Goal: Task Accomplishment & Management: Complete application form

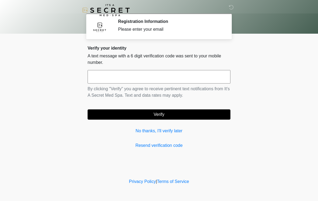
click at [183, 75] on input "text" at bounding box center [159, 76] width 143 height 13
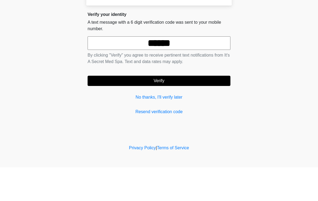
type input "******"
click at [179, 110] on button "Verify" at bounding box center [159, 115] width 143 height 10
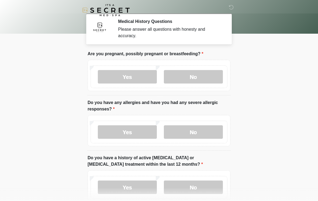
click at [212, 77] on label "No" at bounding box center [193, 76] width 59 height 13
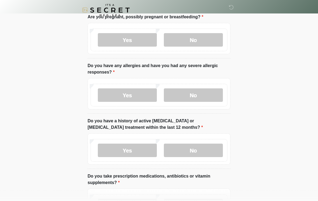
click at [208, 98] on label "No" at bounding box center [193, 95] width 59 height 13
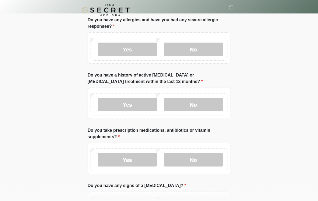
click at [206, 103] on label "No" at bounding box center [193, 104] width 59 height 13
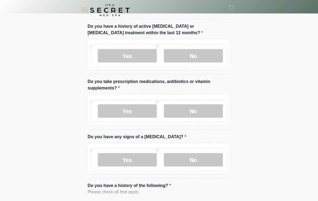
scroll to position [132, 0]
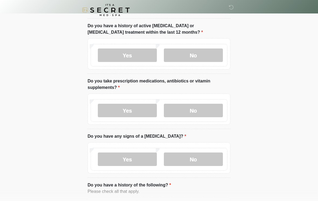
click at [203, 115] on label "No" at bounding box center [193, 110] width 59 height 13
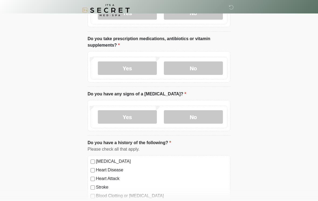
scroll to position [175, 0]
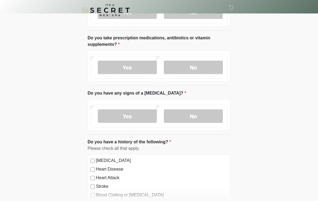
click at [200, 114] on label "No" at bounding box center [193, 116] width 59 height 13
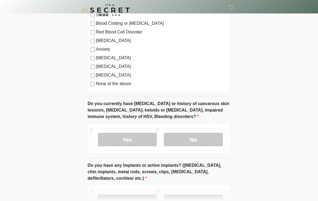
scroll to position [347, 0]
click at [128, 84] on label "None of the above" at bounding box center [162, 84] width 132 height 6
click at [213, 145] on label "No" at bounding box center [193, 139] width 59 height 13
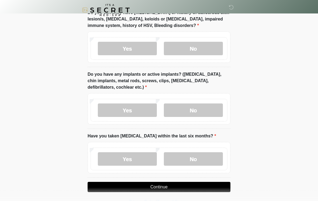
scroll to position [439, 0]
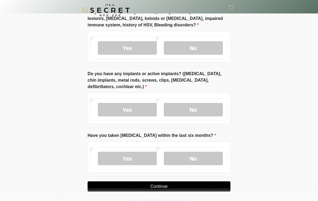
click at [203, 113] on label "No" at bounding box center [193, 109] width 59 height 13
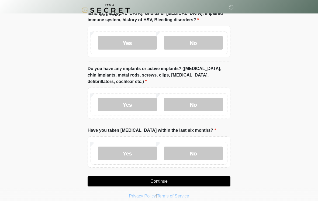
scroll to position [449, 0]
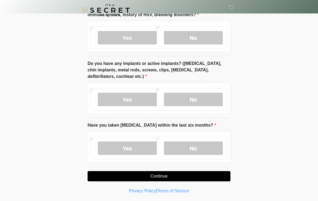
click at [206, 150] on label "No" at bounding box center [193, 148] width 59 height 13
click at [206, 173] on button "Continue" at bounding box center [159, 176] width 143 height 10
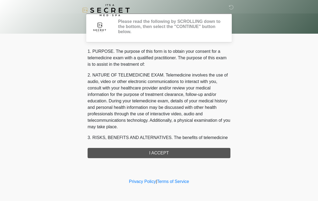
scroll to position [0, 0]
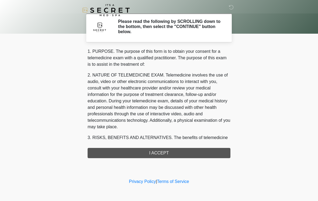
click at [210, 150] on div "1. PURPOSE. The purpose of this form is to obtain your consent for a telemedici…" at bounding box center [159, 103] width 143 height 110
click at [209, 156] on div "1. PURPOSE. The purpose of this form is to obtain your consent for a telemedici…" at bounding box center [159, 103] width 143 height 110
click at [203, 156] on div "1. PURPOSE. The purpose of this form is to obtain your consent for a telemedici…" at bounding box center [159, 103] width 143 height 110
click at [170, 156] on div "1. PURPOSE. The purpose of this form is to obtain your consent for a telemedici…" at bounding box center [159, 103] width 143 height 110
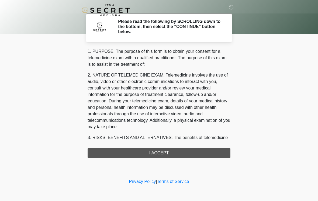
click at [151, 150] on div "1. PURPOSE. The purpose of this form is to obtain your consent for a telemedici…" at bounding box center [159, 103] width 143 height 110
click at [155, 155] on div "1. PURPOSE. The purpose of this form is to obtain your consent for a telemedici…" at bounding box center [159, 103] width 143 height 110
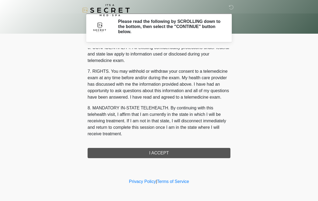
scroll to position [220, 0]
click at [178, 151] on button "I ACCEPT" at bounding box center [159, 153] width 143 height 10
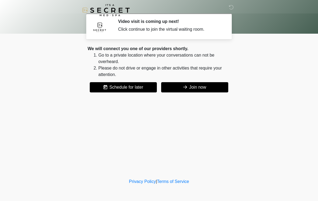
click at [210, 87] on button "Join now" at bounding box center [194, 87] width 67 height 10
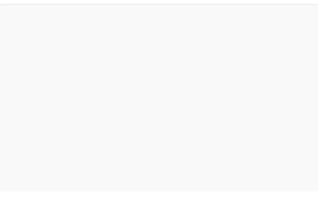
scroll to position [2, 0]
